Goal: Transaction & Acquisition: Purchase product/service

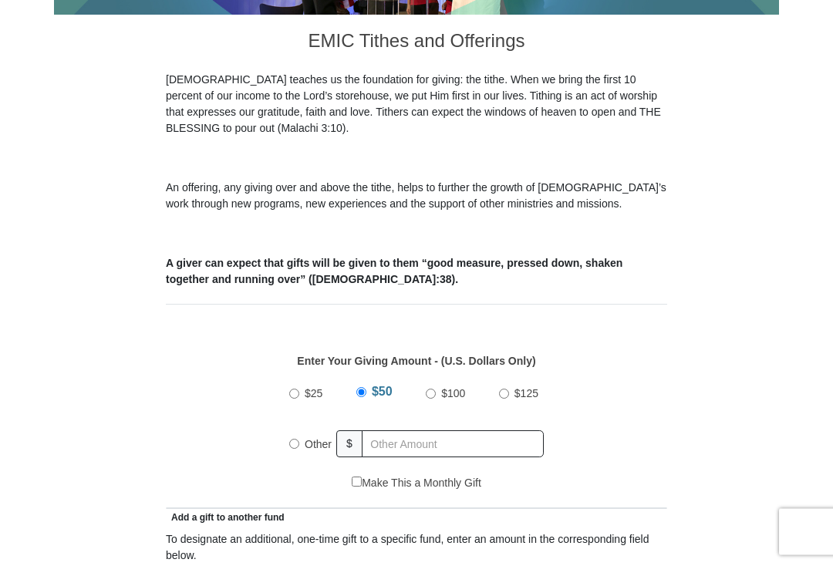
scroll to position [380, 0]
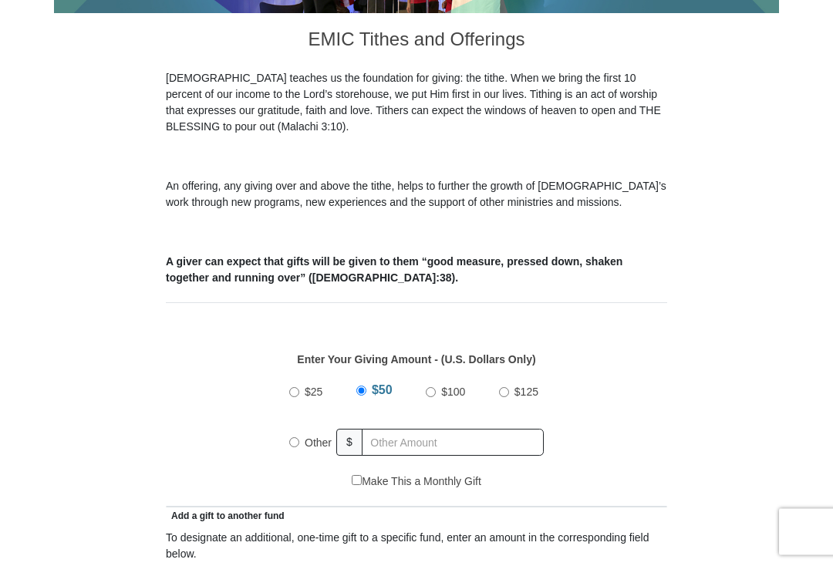
click at [295, 398] on input "$25" at bounding box center [294, 393] width 10 height 10
radio input "true"
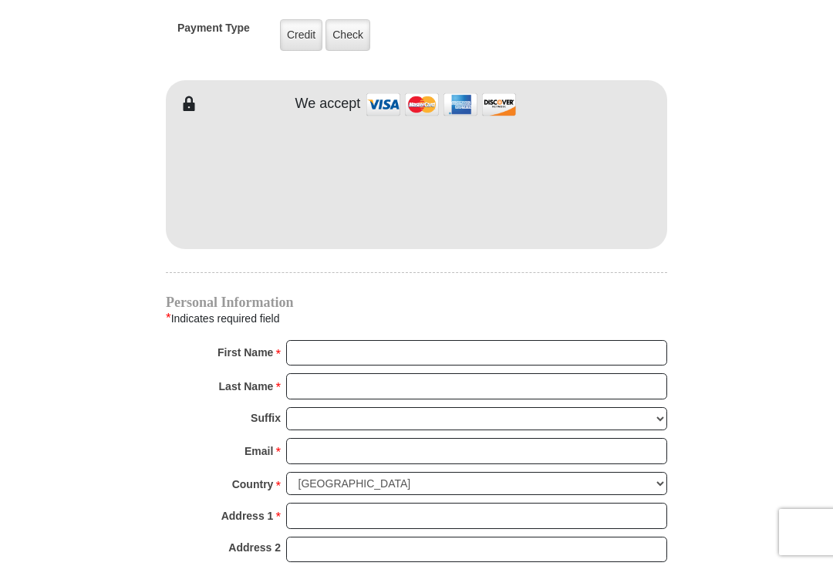
scroll to position [1263, 0]
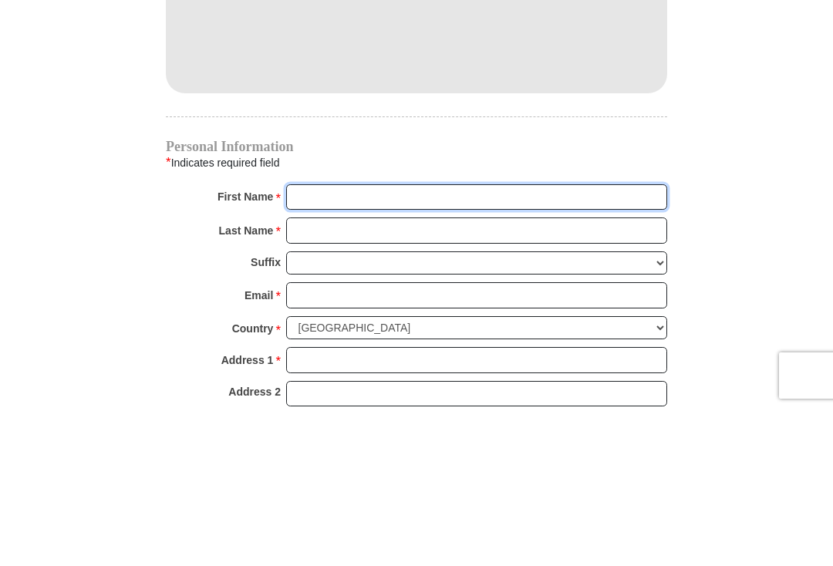
click at [308, 341] on input "First Name *" at bounding box center [476, 354] width 381 height 26
type input "[PERSON_NAME]"
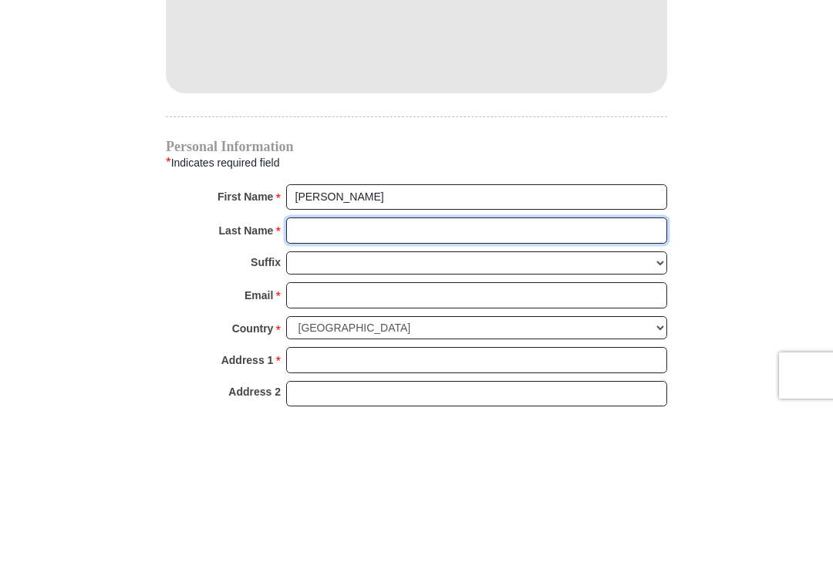
type input "[PERSON_NAME]"
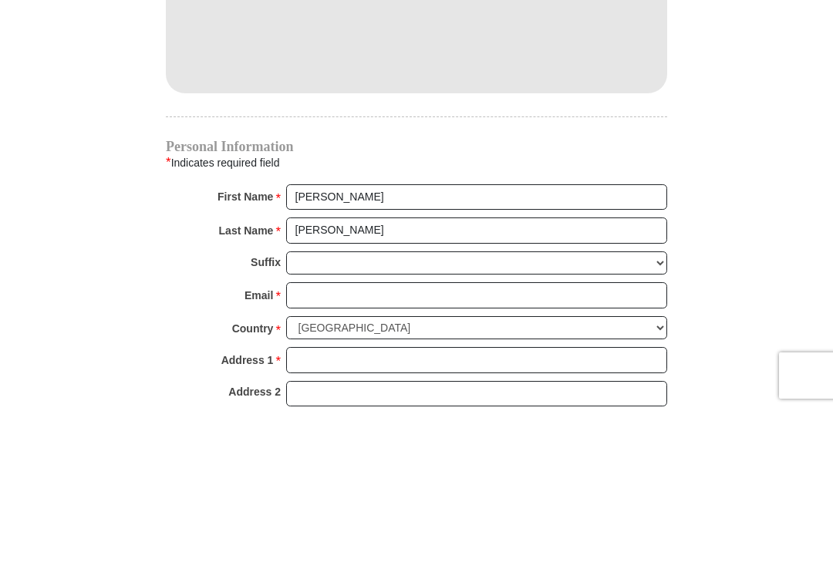
scroll to position [1420, 0]
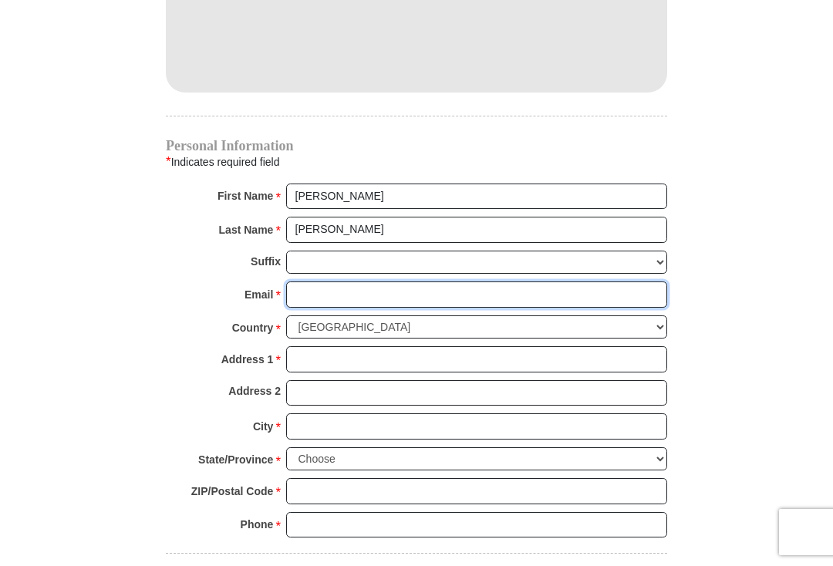
click at [317, 297] on input "Email *" at bounding box center [476, 294] width 381 height 26
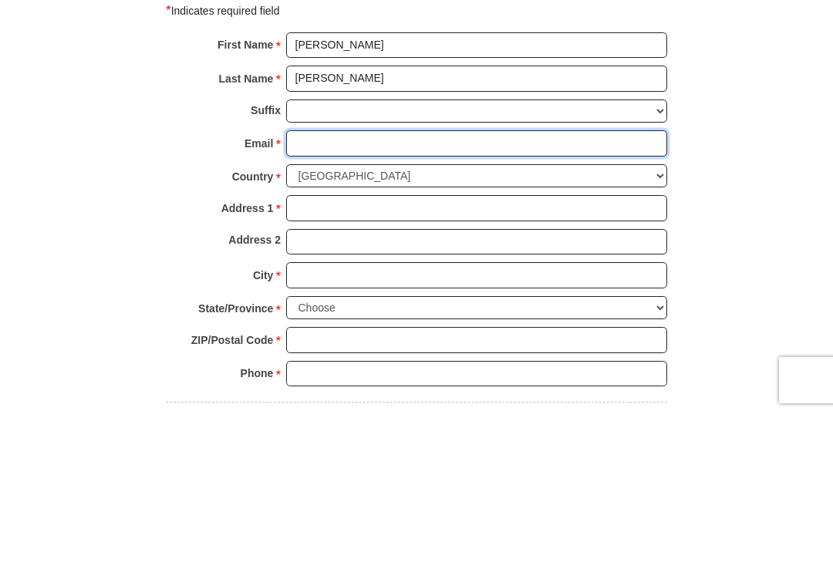
type input "[EMAIL_ADDRESS][DOMAIN_NAME]"
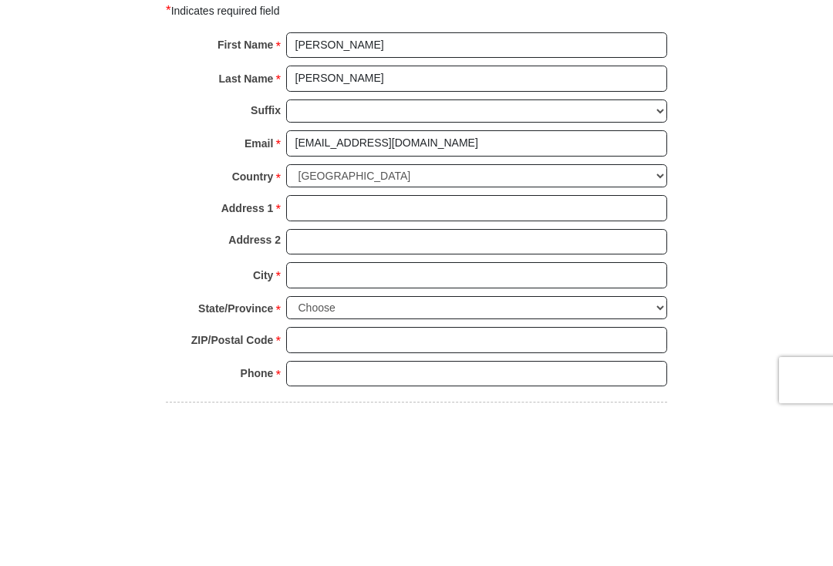
scroll to position [1572, 0]
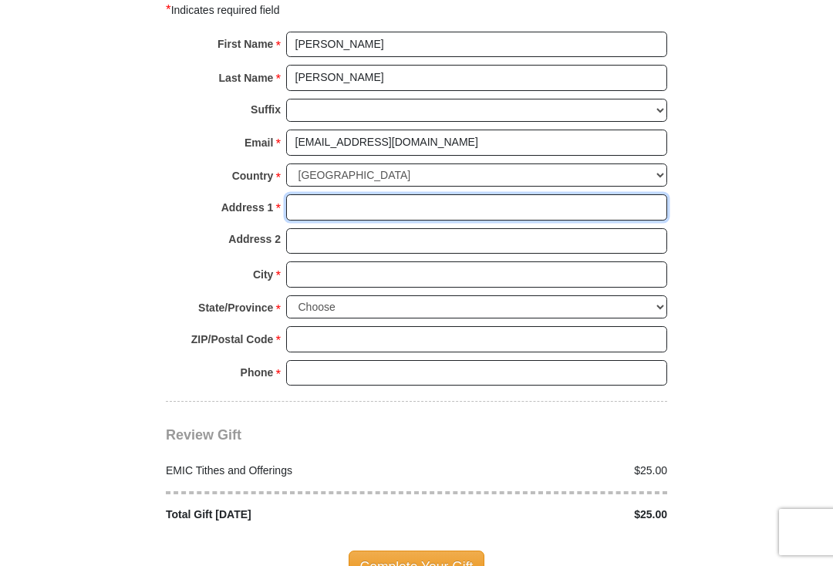
click at [312, 208] on input "Address 1 *" at bounding box center [476, 207] width 381 height 26
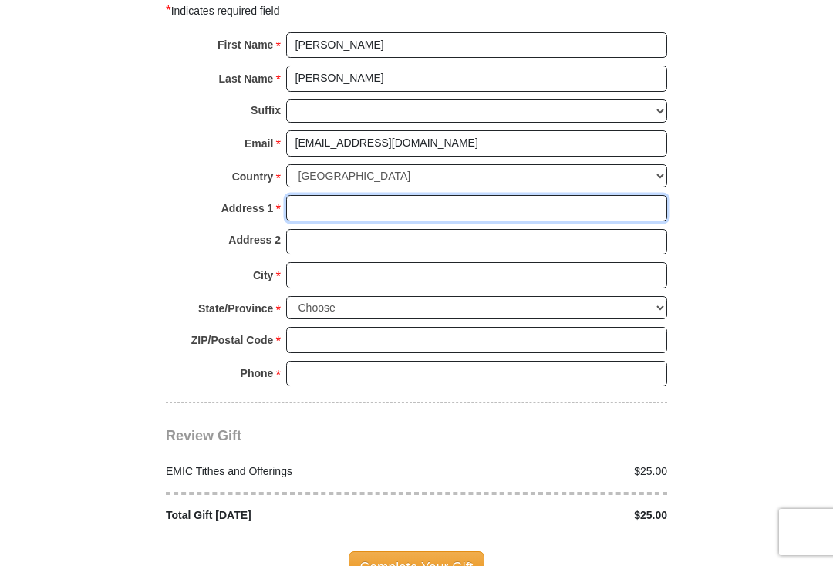
type input "[STREET_ADDRESS]"
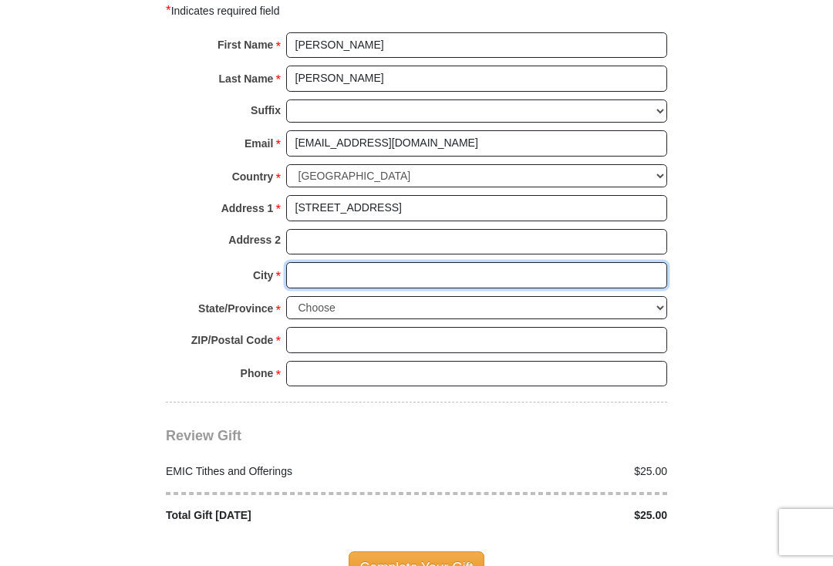
type input "[PERSON_NAME]"
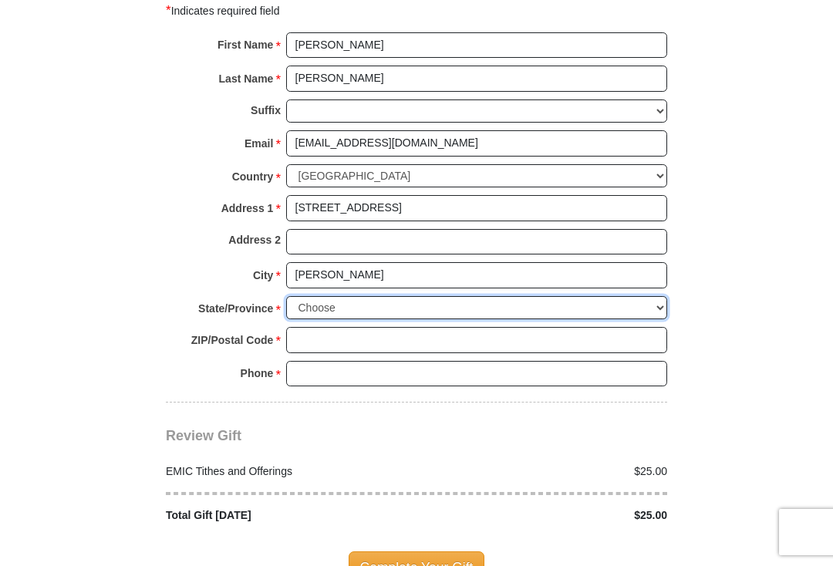
select select "CA"
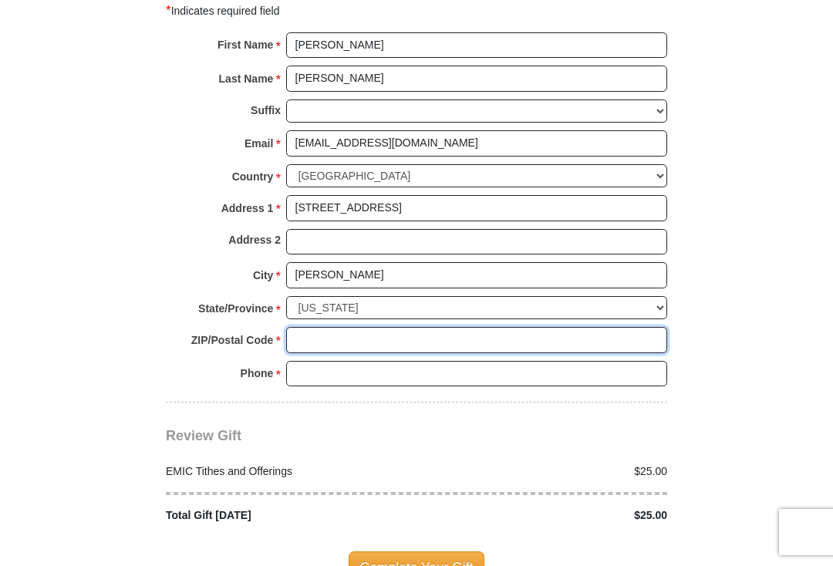
type input "96002"
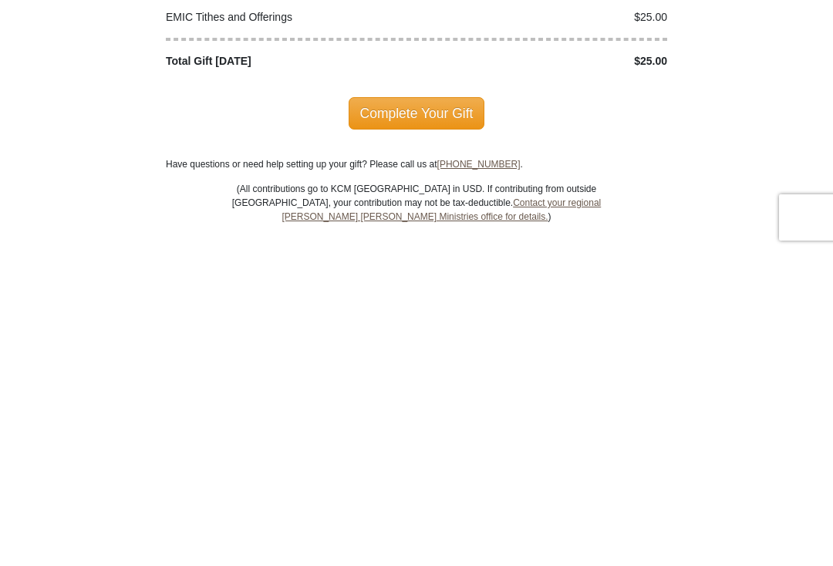
scroll to position [1713, 0]
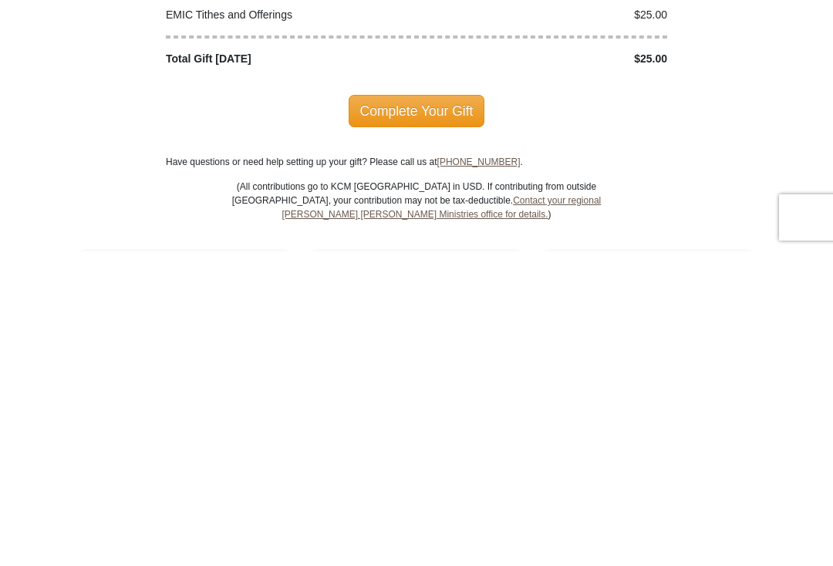
type input "[PHONE_NUMBER]"
click at [406, 409] on span "Complete Your Gift" at bounding box center [417, 425] width 136 height 32
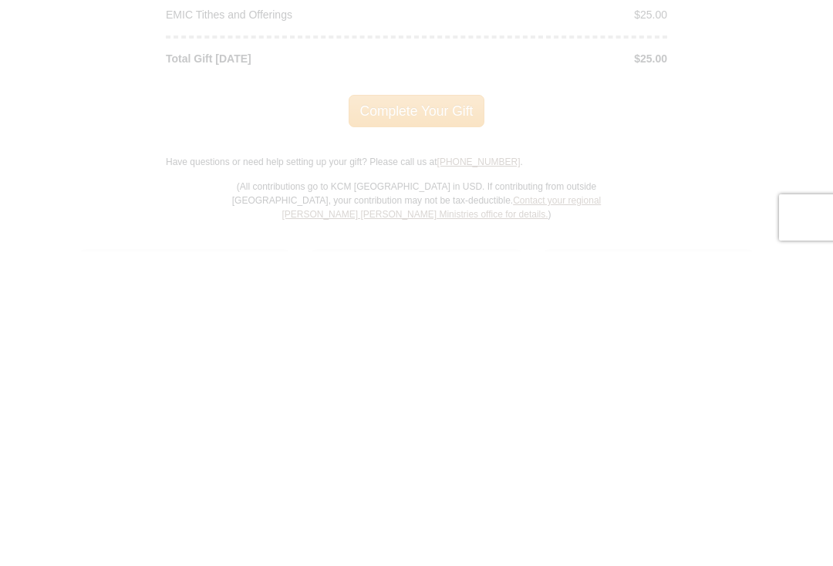
scroll to position [2028, 0]
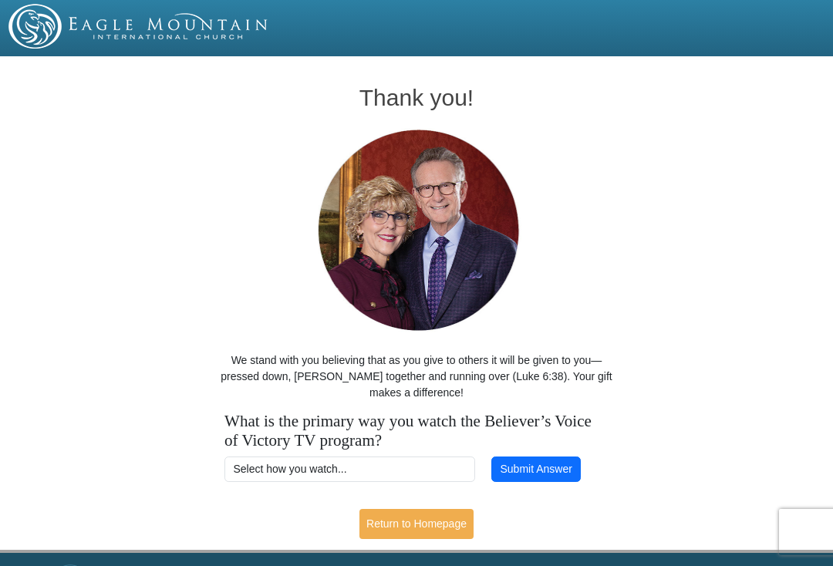
scroll to position [16, 0]
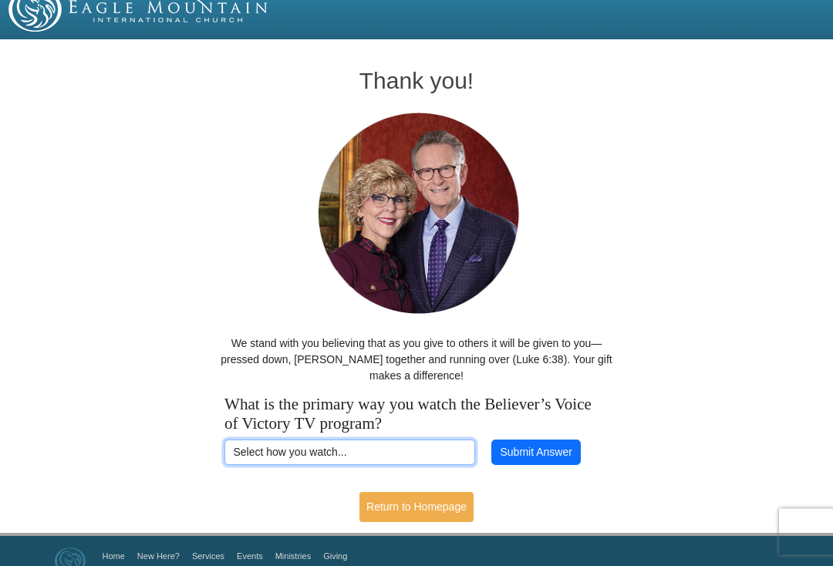
click at [360, 460] on select "Select how you watch... Daystar Morning Daystar Evening KCM.org GoVictory.com V…" at bounding box center [349, 453] width 251 height 26
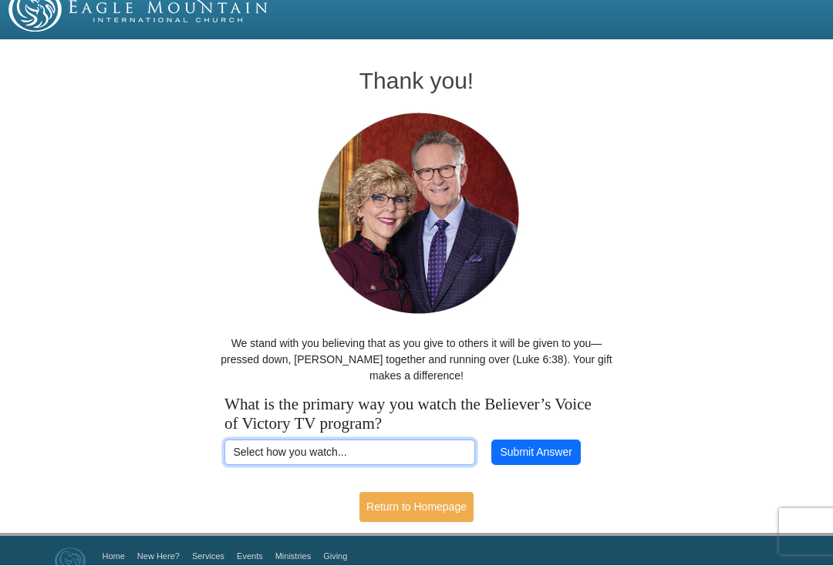
select select "VICTORYCOM"
click at [541, 453] on button "Submit Answer" at bounding box center [535, 453] width 89 height 26
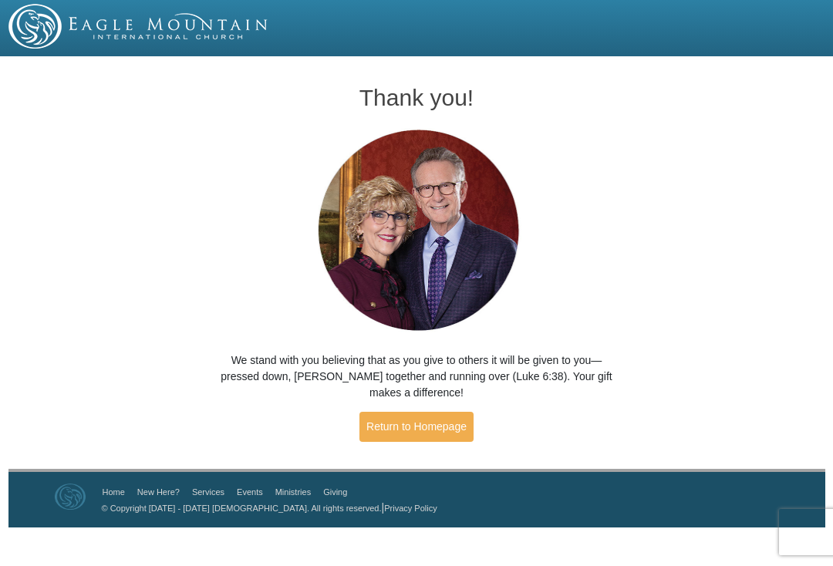
click at [436, 429] on link "Return to Homepage" at bounding box center [416, 427] width 114 height 30
